Goal: Task Accomplishment & Management: Manage account settings

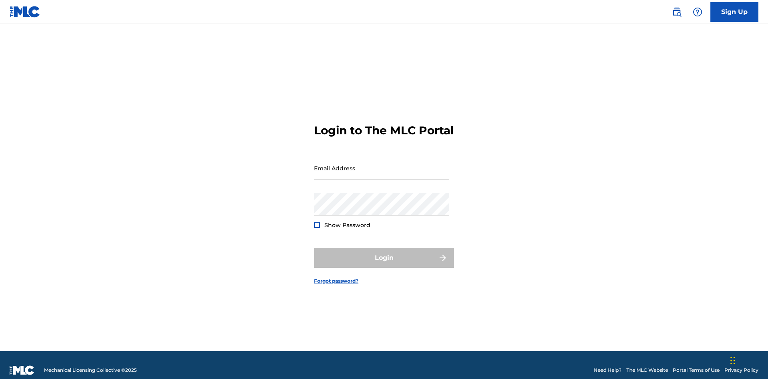
scroll to position [10, 0]
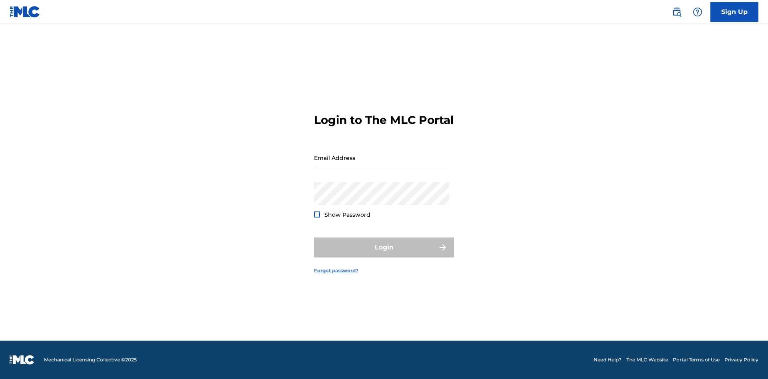
click at [336, 274] on link "Forgot password?" at bounding box center [336, 270] width 44 height 7
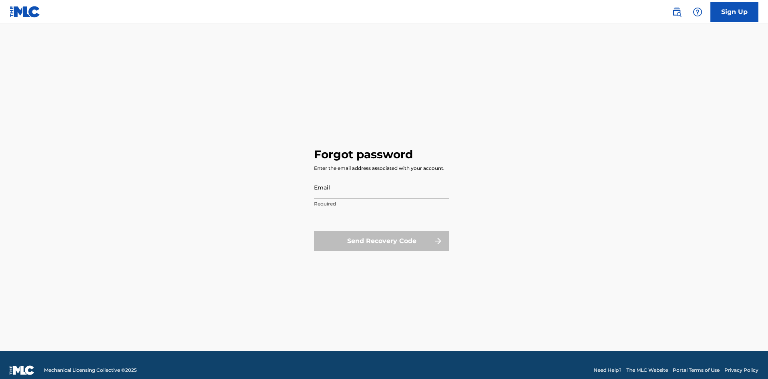
scroll to position [10, 0]
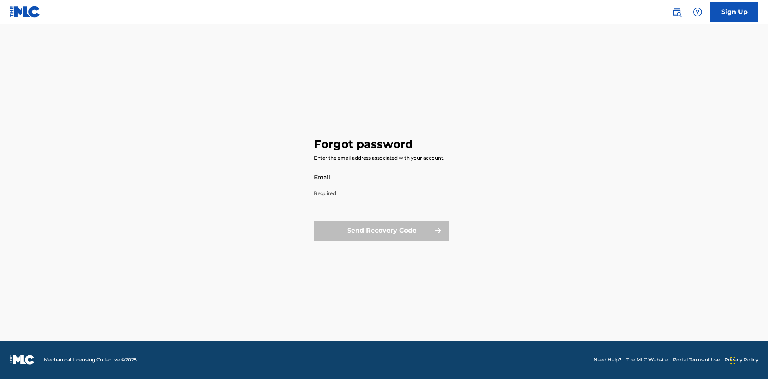
click at [382, 177] on input "Email" at bounding box center [381, 177] width 135 height 23
type input "66375179-3ffc-4914-b887-3987c3007b8a@mailslurp.net"
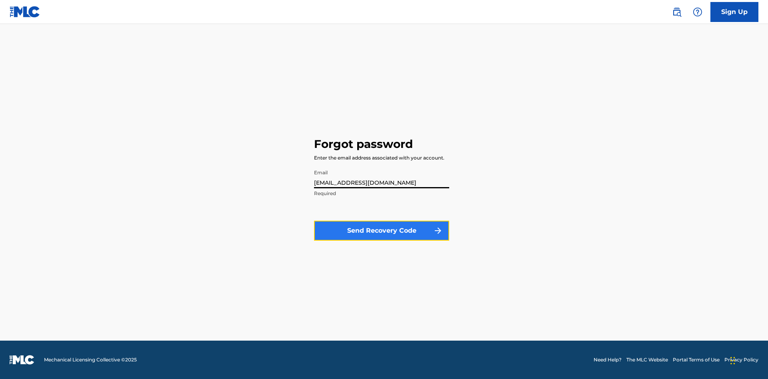
click at [382, 230] on button "Send Recovery Code" at bounding box center [381, 231] width 135 height 20
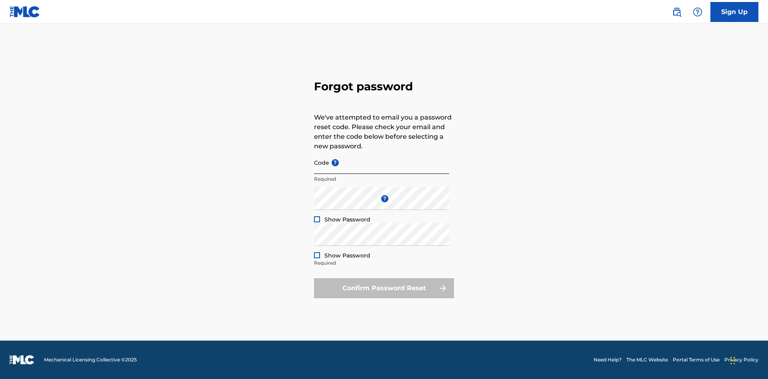
click at [382, 162] on input "Code ?" at bounding box center [381, 162] width 135 height 23
type input "FP_1548d1f7ff18880de13b7a8d77f2"
